Goal: Task Accomplishment & Management: Manage account settings

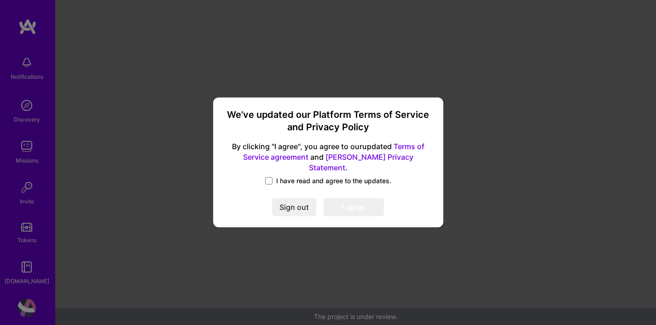
click at [296, 176] on span "I have read and agree to the updates." at bounding box center [333, 180] width 115 height 9
click at [0, 0] on input "I have read and agree to the updates." at bounding box center [0, 0] width 0 height 0
click at [353, 209] on button "I agree" at bounding box center [354, 207] width 60 height 18
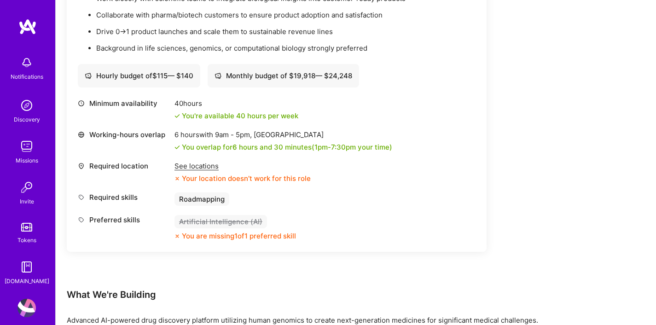
scroll to position [345, 0]
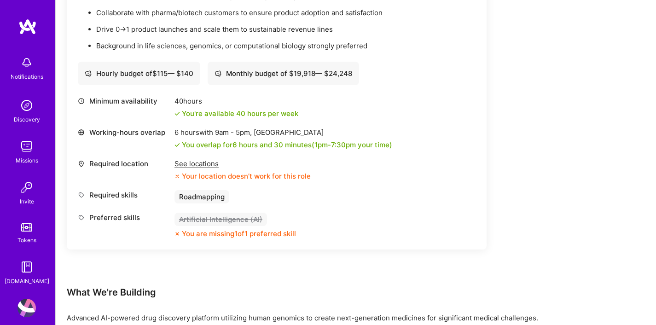
click at [198, 166] on div "See locations" at bounding box center [242, 164] width 136 height 10
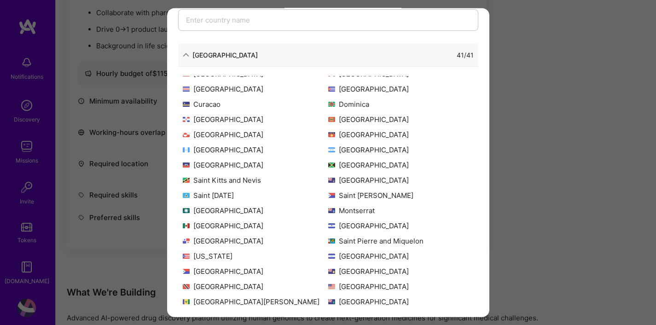
scroll to position [89, 0]
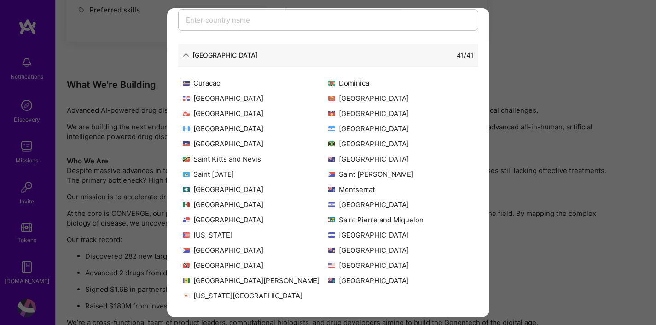
click at [126, 105] on div "Allowed Locations The locations that client marked as required will show up her…" at bounding box center [328, 162] width 656 height 325
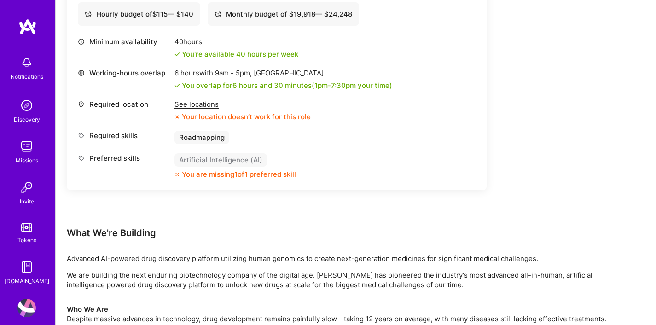
scroll to position [401, 0]
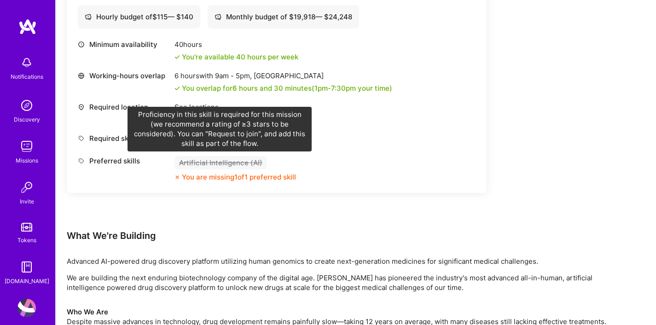
click at [231, 166] on div "Artificial Intelligence (AI)" at bounding box center [220, 162] width 93 height 13
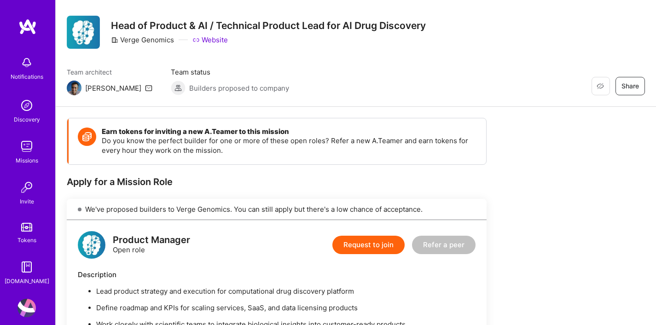
scroll to position [18, 0]
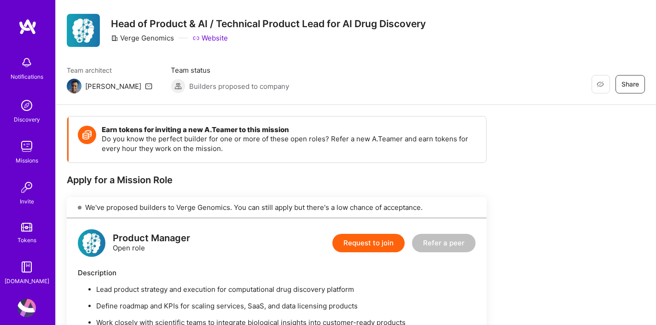
click at [208, 39] on link "Website" at bounding box center [209, 38] width 35 height 10
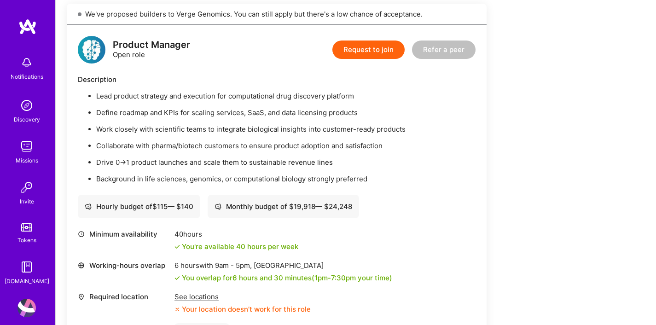
scroll to position [0, 0]
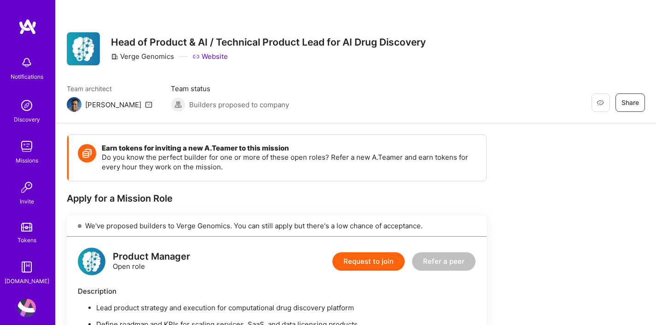
click at [24, 39] on div "Notifications Discovery Missions Invite Tokens [DOMAIN_NAME]" at bounding box center [27, 151] width 55 height 267
click at [28, 20] on img at bounding box center [27, 26] width 18 height 17
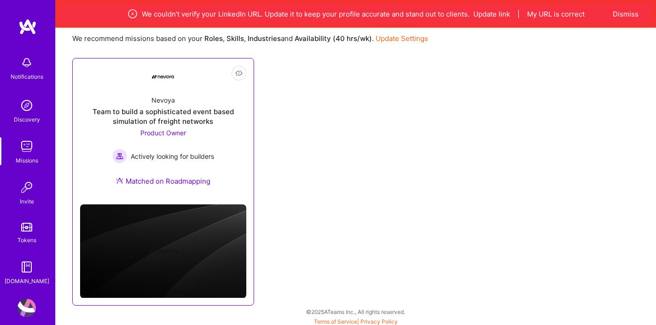
scroll to position [128, 0]
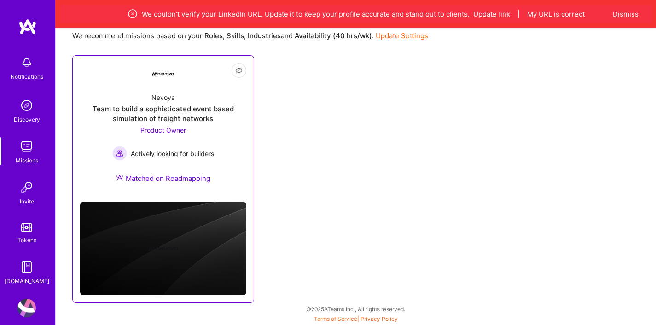
click at [176, 221] on img at bounding box center [163, 249] width 166 height 94
click at [169, 103] on div "Nevoya Team to build a sophisticated event based simulation of freight networks…" at bounding box center [163, 139] width 166 height 109
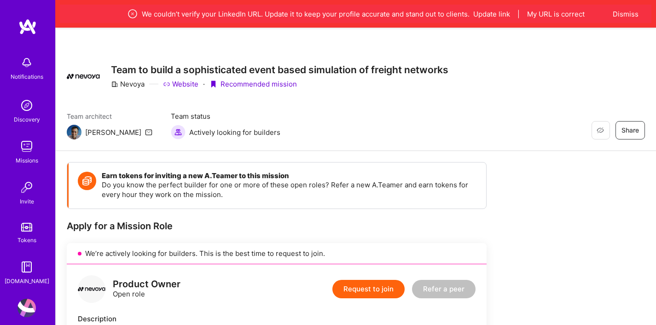
scroll to position [4, 0]
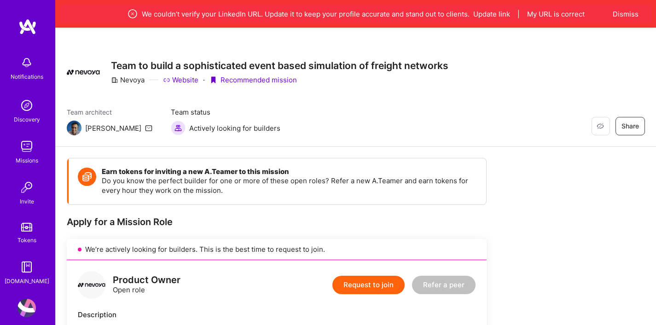
click at [553, 19] on div "We couldn’t verify your LinkedIn URL. Update it to keep your profile accurate a…" at bounding box center [355, 13] width 505 height 11
click at [548, 14] on button "My URL is correct" at bounding box center [556, 14] width 58 height 10
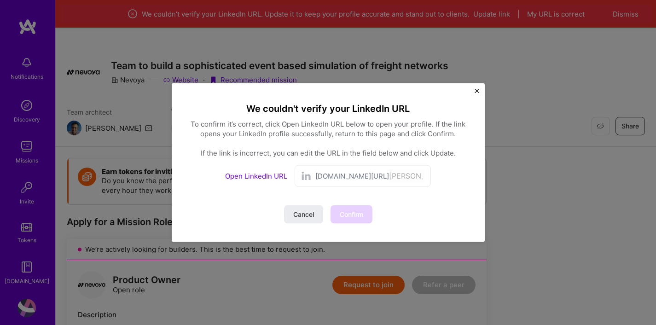
click at [327, 171] on span "[DOMAIN_NAME][URL]" at bounding box center [352, 176] width 74 height 10
click at [327, 179] on span "[DOMAIN_NAME][URL]" at bounding box center [352, 176] width 74 height 10
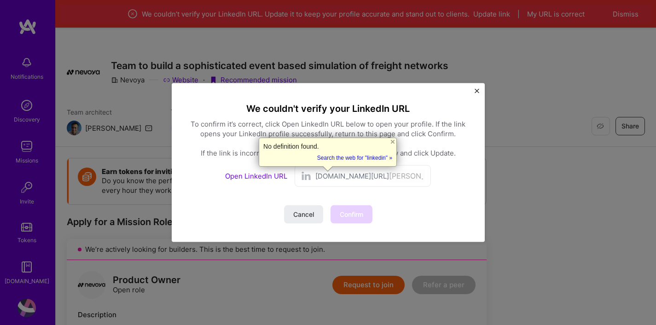
click at [327, 179] on span "[DOMAIN_NAME][URL]" at bounding box center [352, 176] width 74 height 10
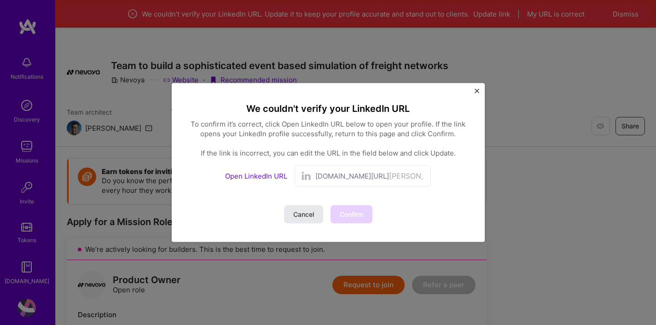
click at [305, 220] on button "Cancel" at bounding box center [303, 214] width 39 height 18
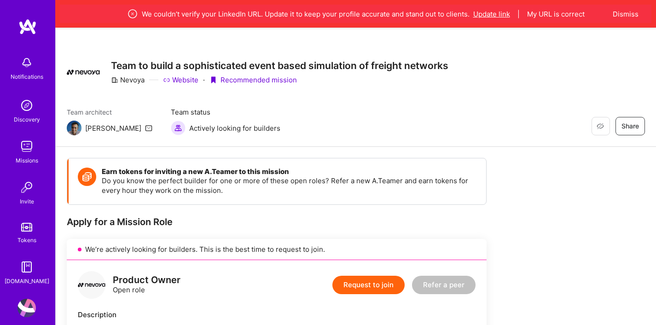
click at [492, 13] on button "Update link" at bounding box center [491, 14] width 37 height 10
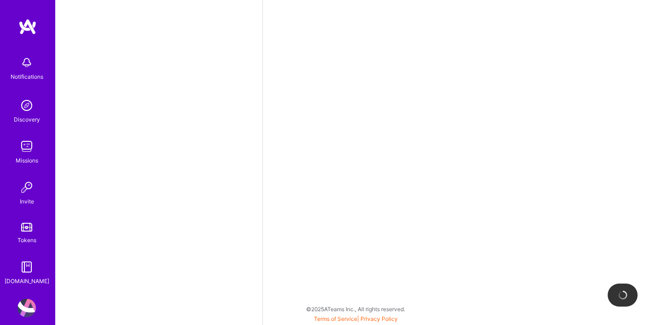
select select "US"
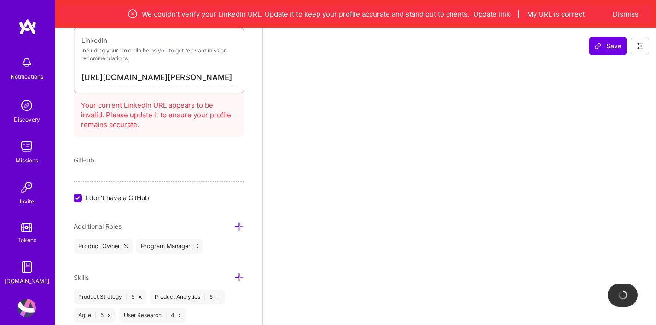
select select "Right Now"
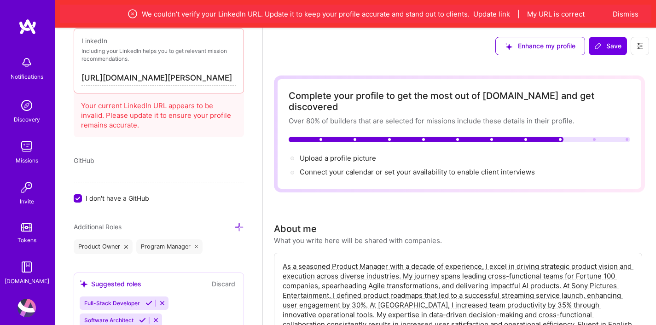
scroll to position [620, 0]
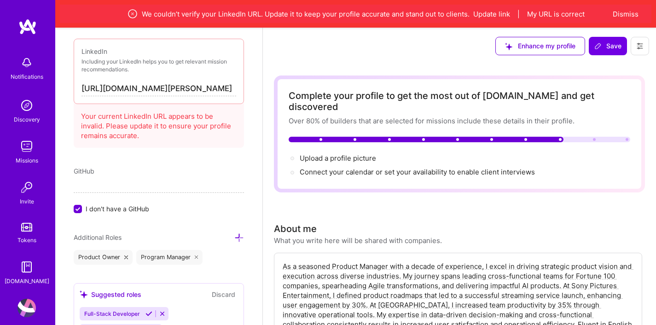
click at [176, 92] on input "[URL][DOMAIN_NAME][PERSON_NAME]" at bounding box center [158, 88] width 155 height 15
paste input "[DOMAIN_NAME][URL][PERSON_NAME]"
type input "[URL][DOMAIN_NAME][PERSON_NAME]"
click at [196, 200] on div "GitHub I don't have a GitHub" at bounding box center [159, 189] width 170 height 47
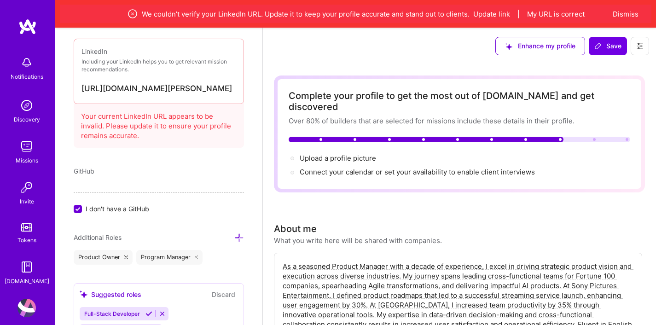
scroll to position [0, 0]
click at [592, 47] on button "Save" at bounding box center [608, 46] width 38 height 18
click at [607, 50] on span "Save" at bounding box center [607, 45] width 27 height 9
click at [613, 42] on span "Save" at bounding box center [607, 45] width 27 height 9
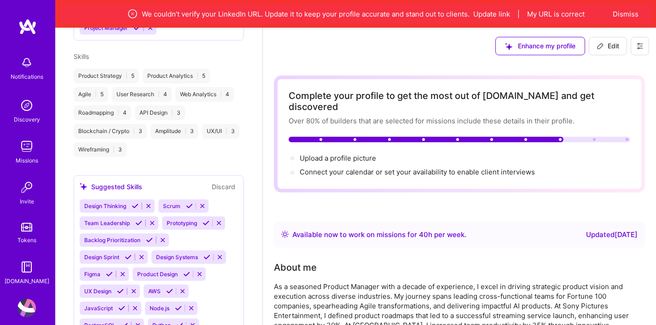
scroll to position [309, 0]
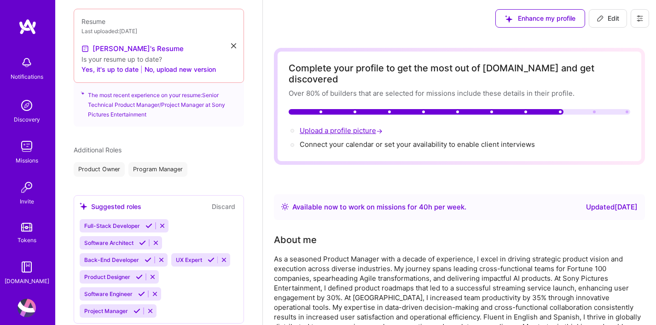
click at [308, 126] on span "Upload a profile picture →" at bounding box center [342, 130] width 85 height 9
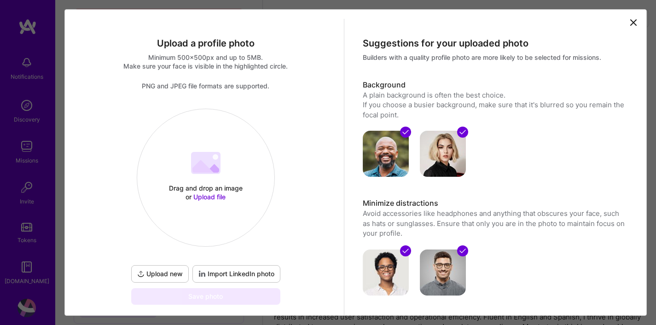
click at [207, 202] on div "Drag and drop an image or Upload file Upload file" at bounding box center [205, 178] width 137 height 98
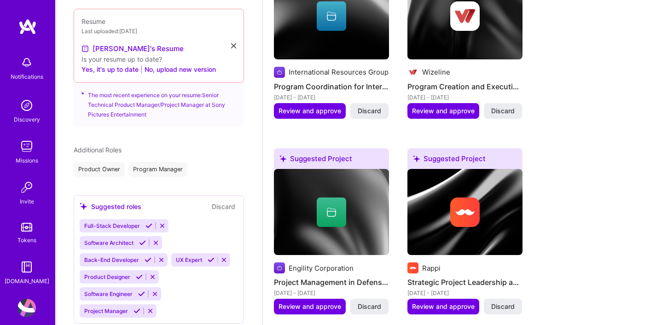
scroll to position [1034, 0]
